Goal: Information Seeking & Learning: Learn about a topic

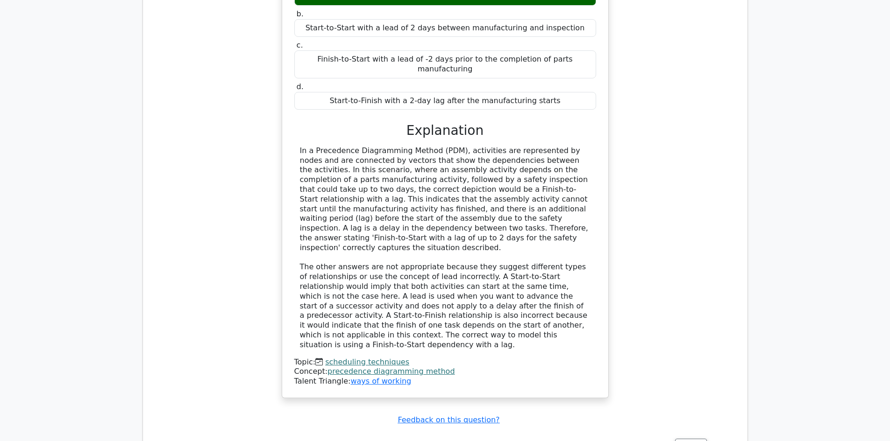
scroll to position [934, 0]
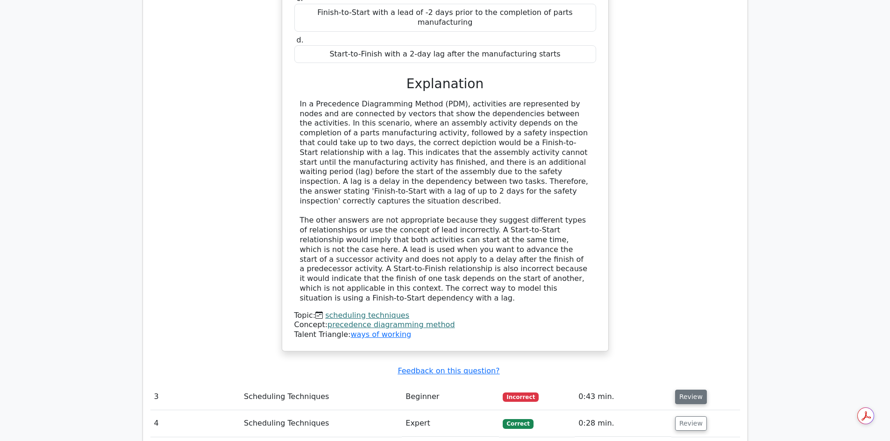
click at [694, 390] on button "Review" at bounding box center [691, 397] width 32 height 14
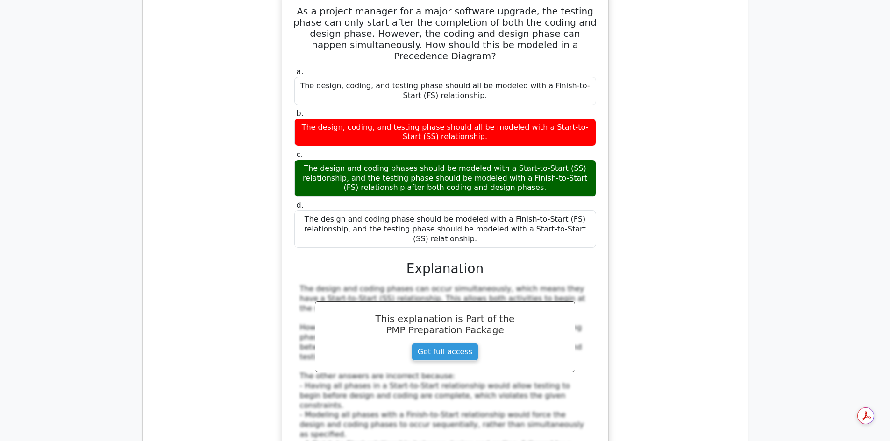
scroll to position [1495, 0]
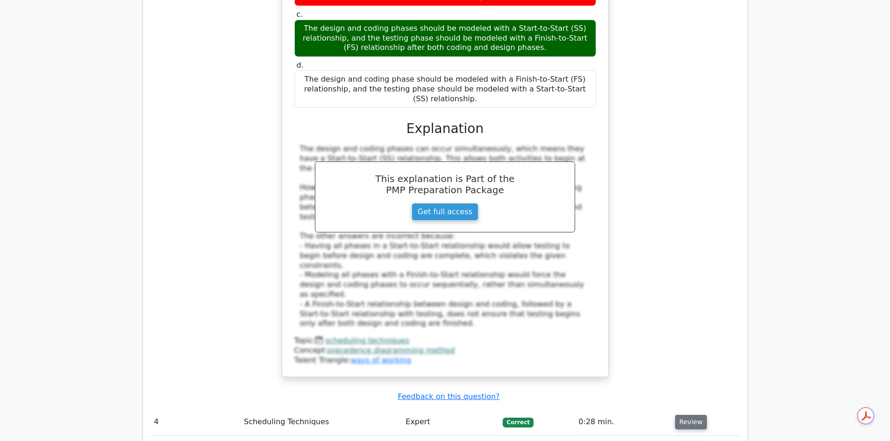
click at [688, 415] on button "Review" at bounding box center [691, 422] width 32 height 14
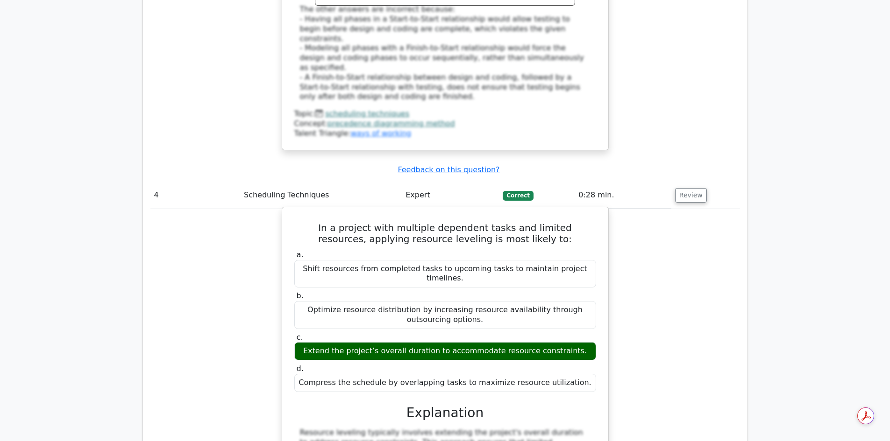
scroll to position [1869, 0]
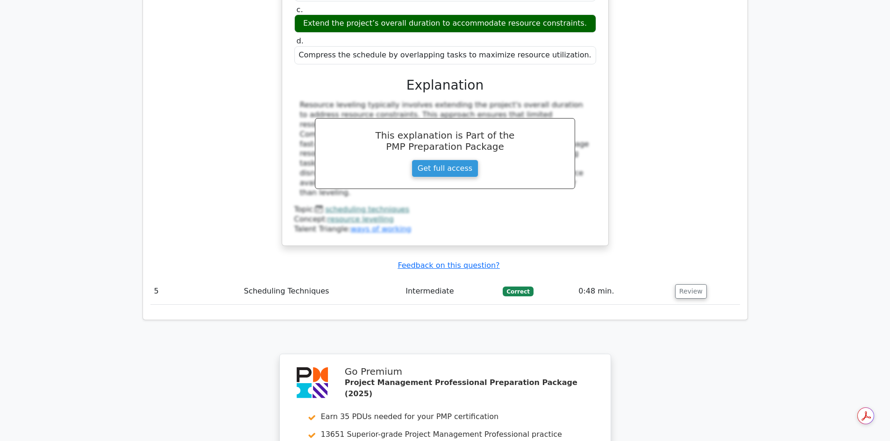
scroll to position [2056, 0]
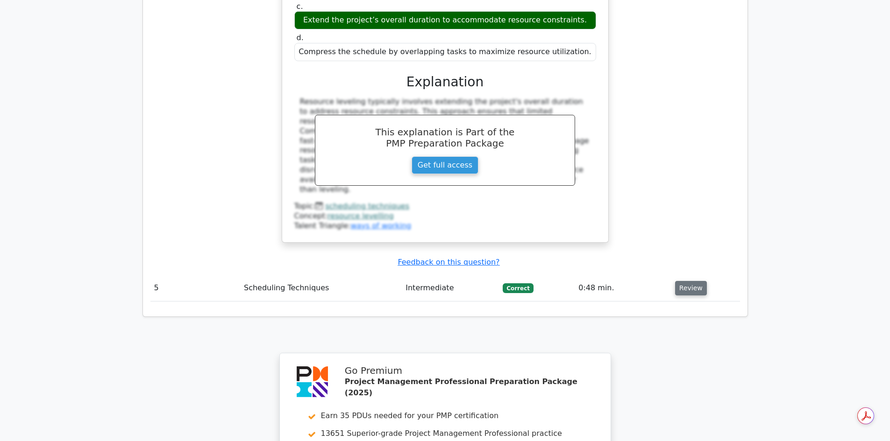
click at [682, 281] on button "Review" at bounding box center [691, 288] width 32 height 14
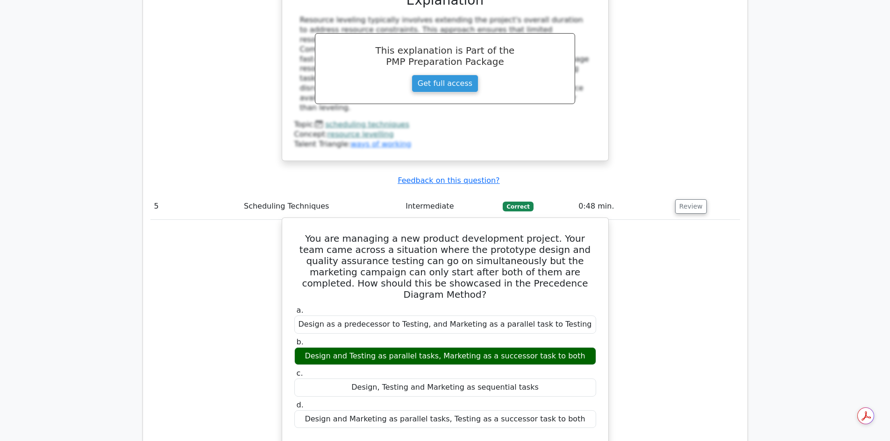
scroll to position [2289, 0]
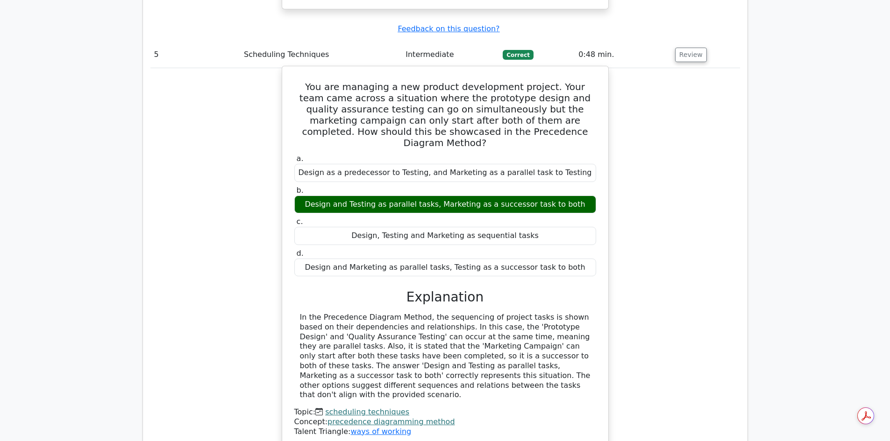
click at [356, 418] on link "precedence diagramming method" at bounding box center [390, 422] width 127 height 9
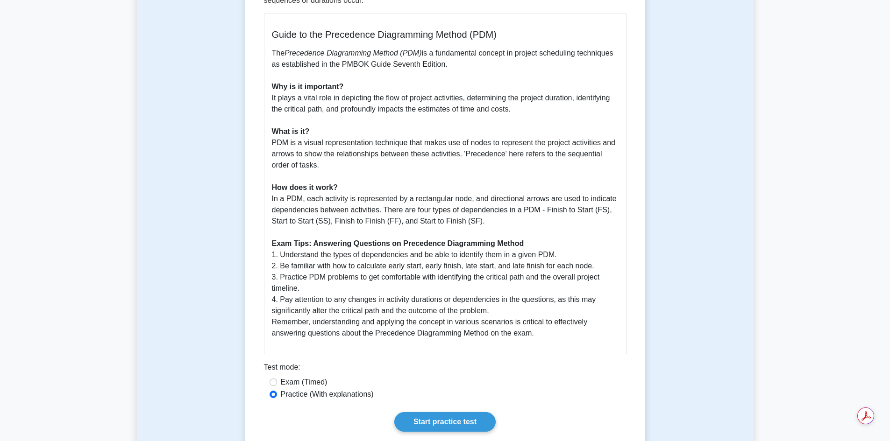
scroll to position [280, 0]
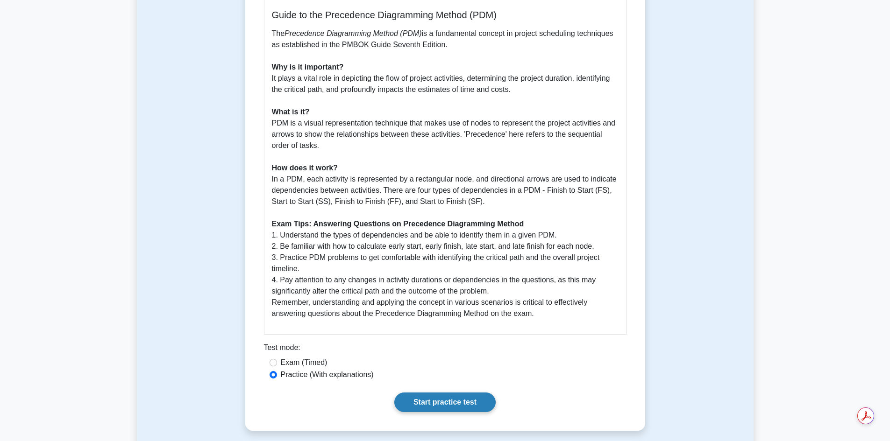
click at [442, 401] on link "Start practice test" at bounding box center [444, 403] width 101 height 20
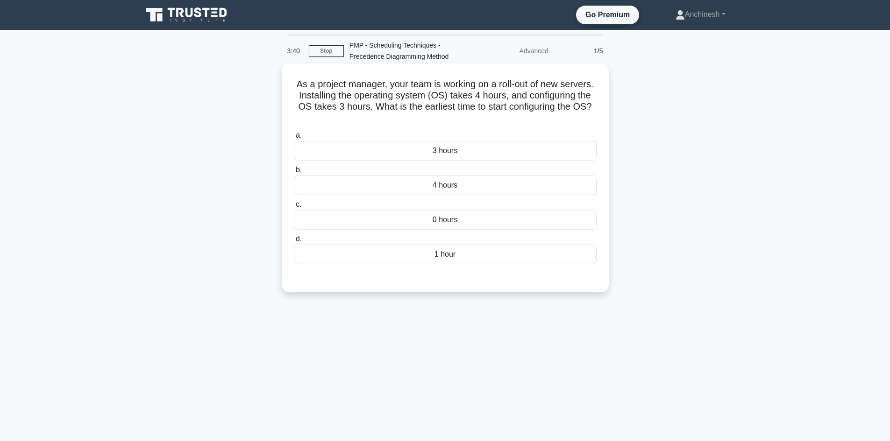
click at [447, 186] on div "4 hours" at bounding box center [445, 186] width 303 height 20
click at [294, 173] on input "b. 4 hours" at bounding box center [294, 170] width 0 height 6
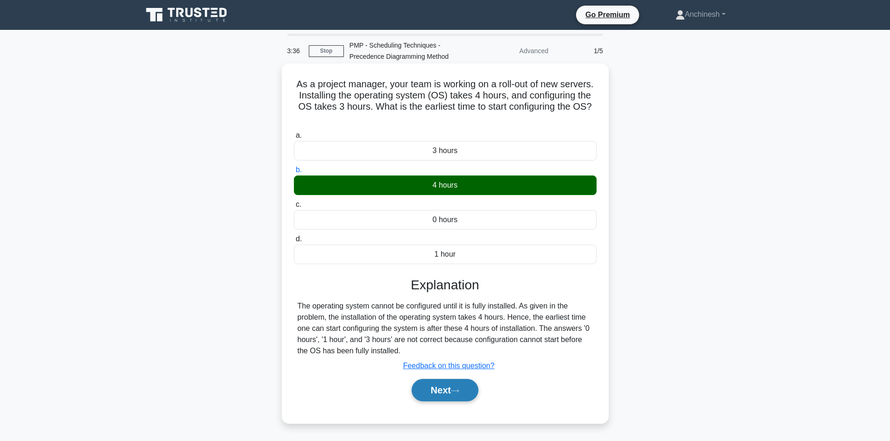
click at [438, 394] on button "Next" at bounding box center [445, 390] width 67 height 22
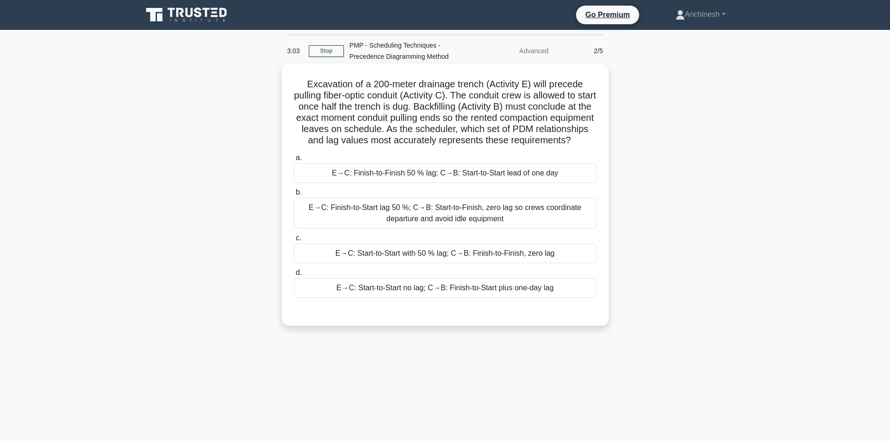
click at [438, 226] on div "E→C: Finish-to-Start lag 50 %; C→B: Start-to-Finish, zero lag so crews coordina…" at bounding box center [445, 213] width 303 height 31
click at [294, 196] on input "b. E→C: Finish-to-Start lag 50 %; C→B: Start-to-Finish, zero lag so crews coord…" at bounding box center [294, 193] width 0 height 6
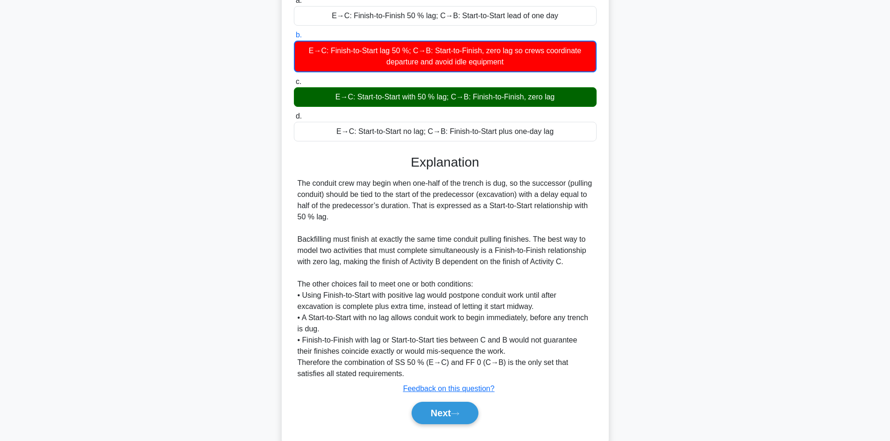
scroll to position [192, 0]
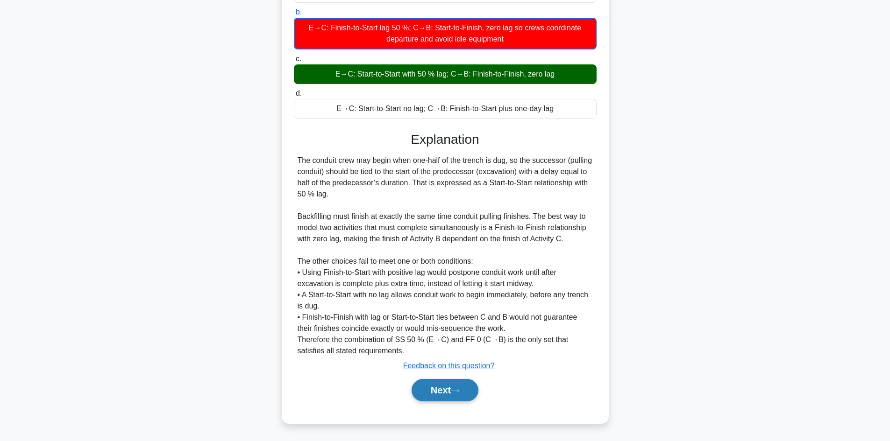
click at [437, 386] on button "Next" at bounding box center [445, 390] width 67 height 22
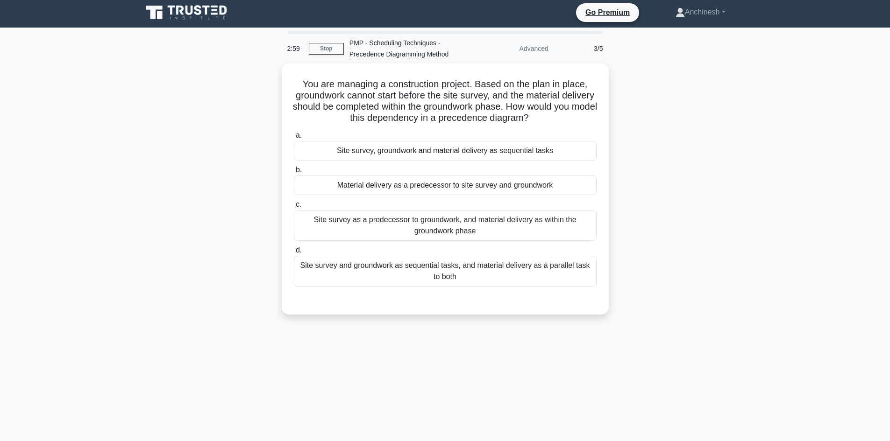
scroll to position [0, 0]
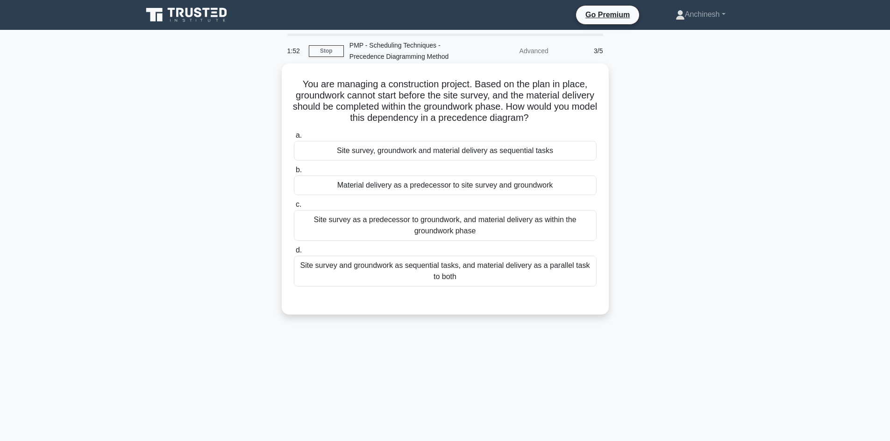
click at [471, 227] on div "Site survey as a predecessor to groundwork, and material delivery as within the…" at bounding box center [445, 225] width 303 height 31
click at [294, 208] on input "c. Site survey as a predecessor to groundwork, and material delivery as within …" at bounding box center [294, 205] width 0 height 6
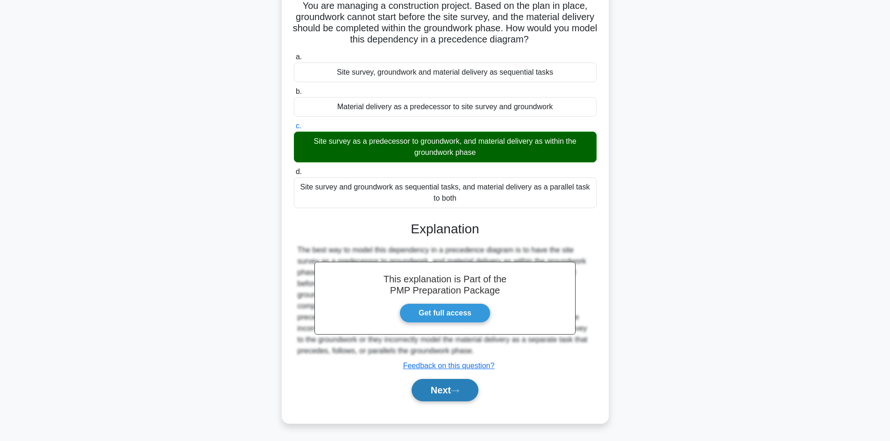
click at [434, 393] on button "Next" at bounding box center [445, 390] width 67 height 22
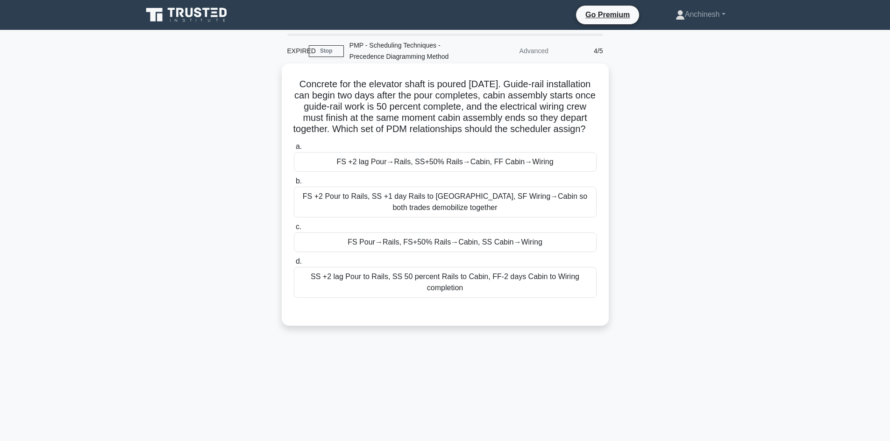
click at [419, 172] on div "FS +2 lag Pour→Rails, SS+50% Rails→Cabin, FF Cabin→Wiring" at bounding box center [445, 162] width 303 height 20
click at [294, 150] on input "a. FS +2 lag Pour→Rails, SS+50% Rails→Cabin, FF Cabin→Wiring" at bounding box center [294, 147] width 0 height 6
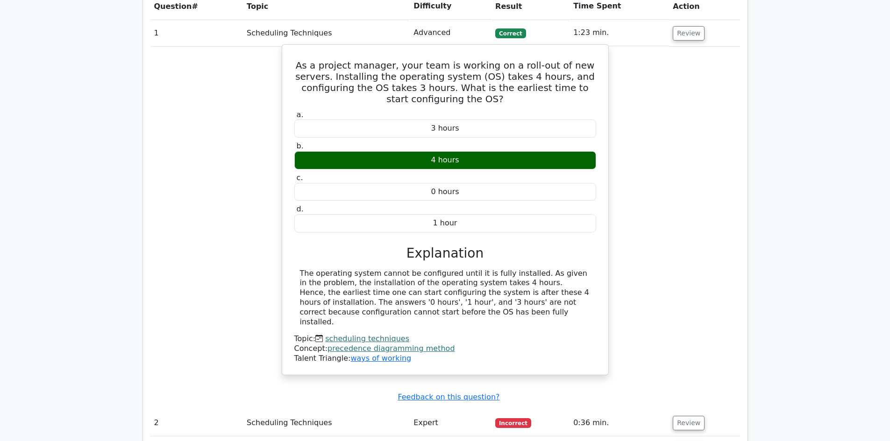
scroll to position [841, 0]
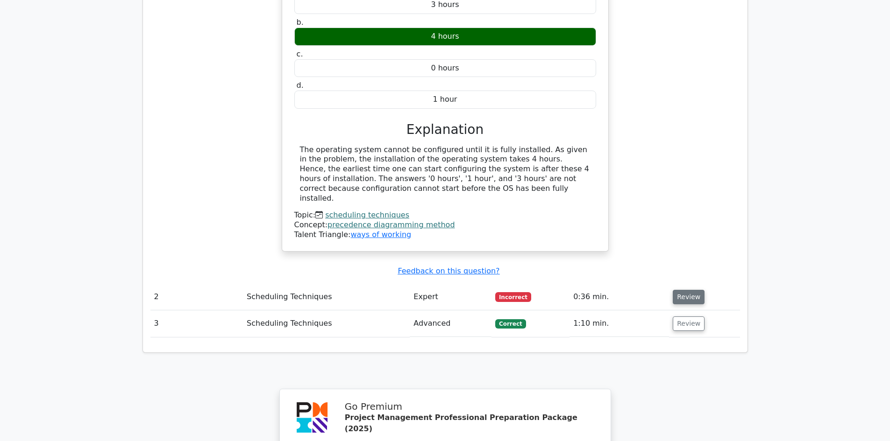
click at [687, 290] on button "Review" at bounding box center [689, 297] width 32 height 14
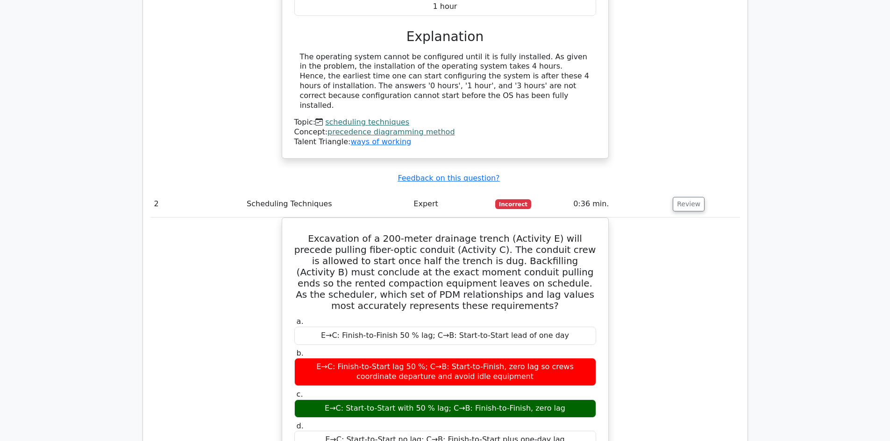
scroll to position [934, 0]
